Goal: Obtain resource: Obtain resource

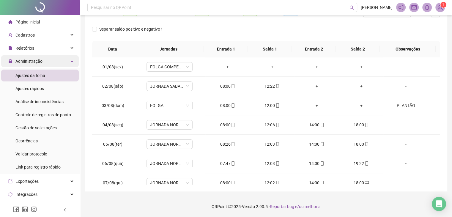
scroll to position [219, 0]
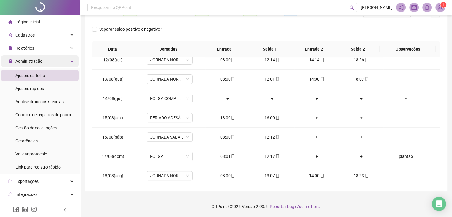
click at [30, 61] on span "Administração" at bounding box center [28, 61] width 27 height 5
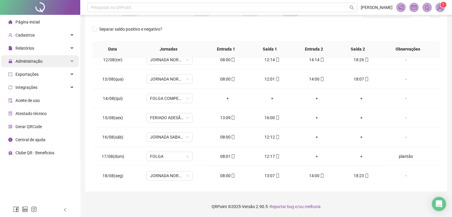
click at [36, 66] on span "Administração" at bounding box center [25, 61] width 34 height 12
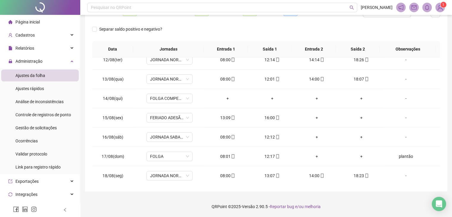
click at [36, 76] on span "Ajustes da folha" at bounding box center [30, 75] width 30 height 5
click at [34, 47] on div "Relatórios" at bounding box center [40, 48] width 78 height 12
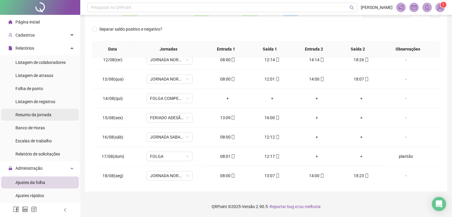
click at [35, 126] on span "Banco de Horas" at bounding box center [29, 127] width 29 height 5
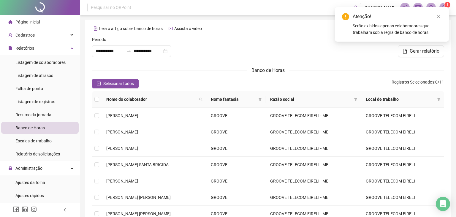
type input "**********"
click at [94, 102] on label at bounding box center [96, 99] width 5 height 7
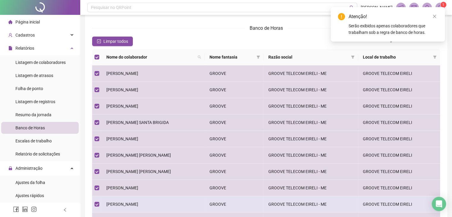
scroll to position [105, 0]
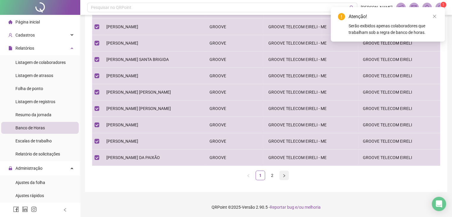
click at [286, 175] on button "button" at bounding box center [284, 175] width 10 height 10
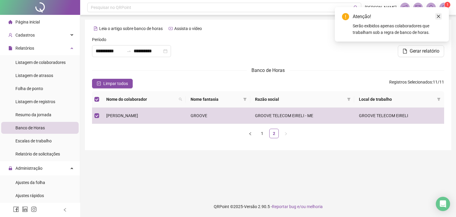
click at [439, 17] on icon "close" at bounding box center [438, 16] width 4 height 4
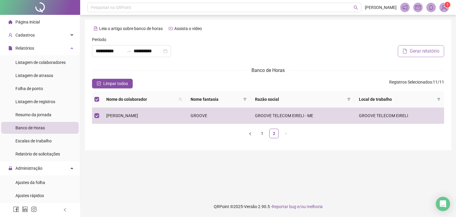
click at [417, 51] on span "Gerar relatório" at bounding box center [425, 51] width 30 height 7
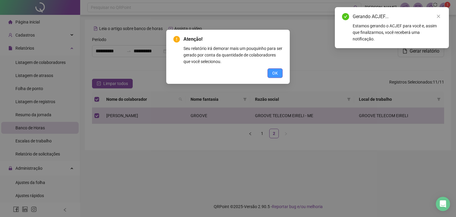
click at [280, 74] on button "OK" at bounding box center [275, 73] width 15 height 10
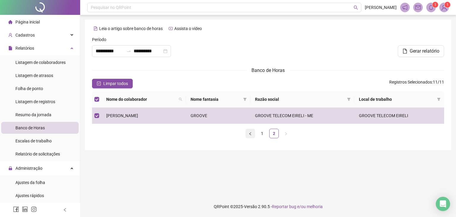
click at [252, 130] on button "button" at bounding box center [251, 134] width 10 height 10
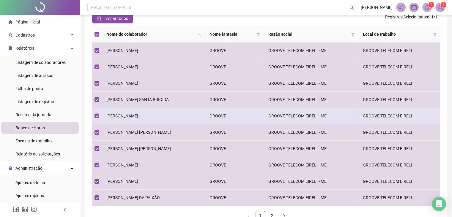
scroll to position [75, 0]
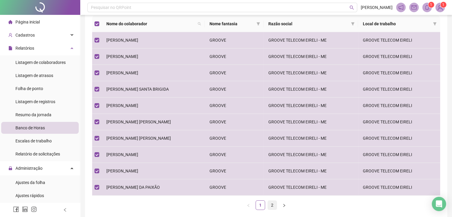
click at [272, 202] on link "2" at bounding box center [272, 204] width 9 height 9
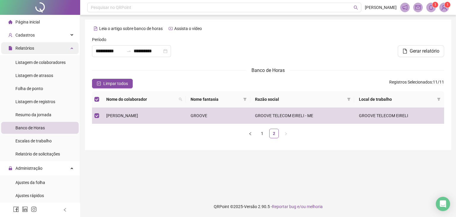
click at [38, 46] on div "Relatórios" at bounding box center [40, 48] width 78 height 12
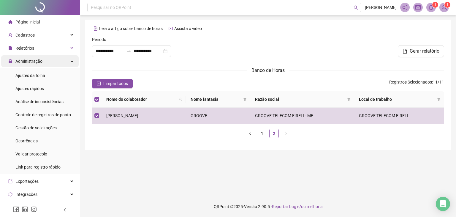
click at [39, 62] on span "Administração" at bounding box center [28, 61] width 27 height 5
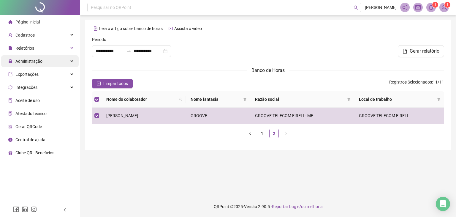
click at [40, 65] on span "Administração" at bounding box center [25, 61] width 34 height 12
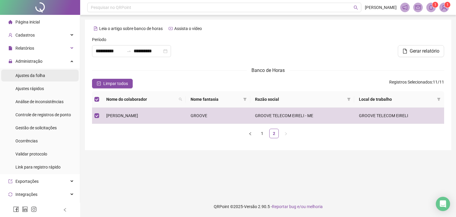
click at [38, 72] on div "Ajustes da folha" at bounding box center [30, 75] width 30 height 12
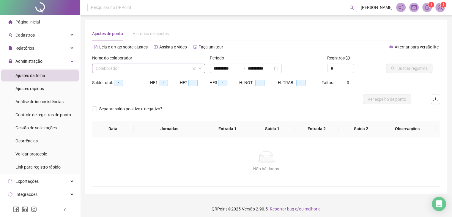
type input "**********"
click at [125, 67] on input "search" at bounding box center [146, 68] width 100 height 9
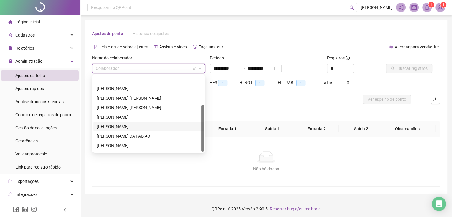
scroll to position [48, 0]
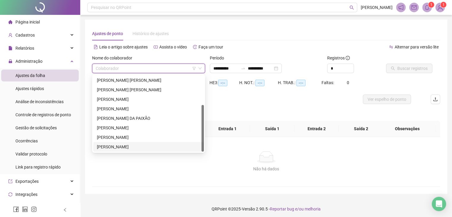
click at [116, 143] on div "[PERSON_NAME]" at bounding box center [148, 146] width 103 height 7
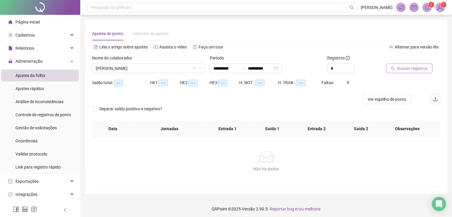
click at [399, 71] on span "Buscar registros" at bounding box center [412, 68] width 30 height 7
